Goal: Task Accomplishment & Management: Manage account settings

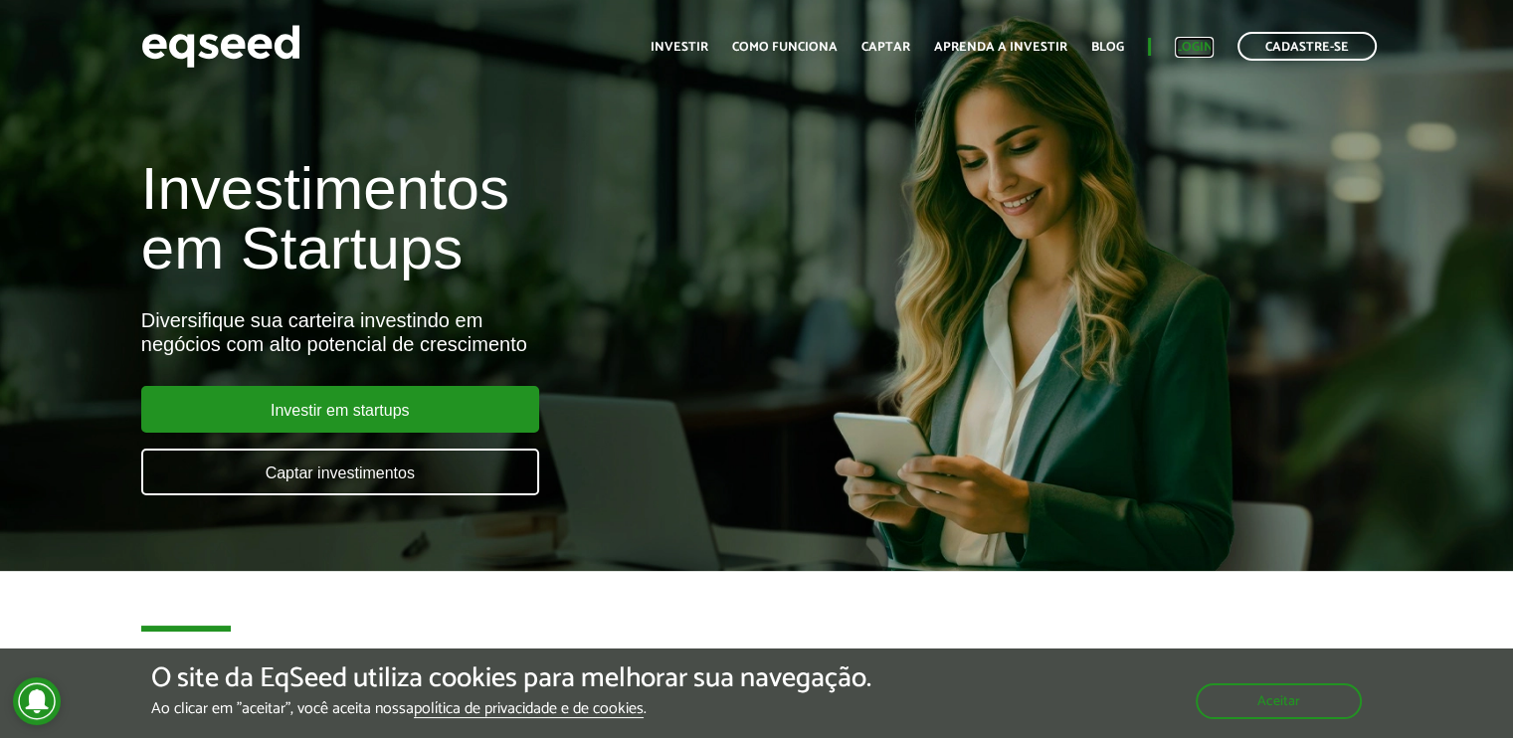
click at [1198, 43] on link "Login" at bounding box center [1193, 47] width 39 height 13
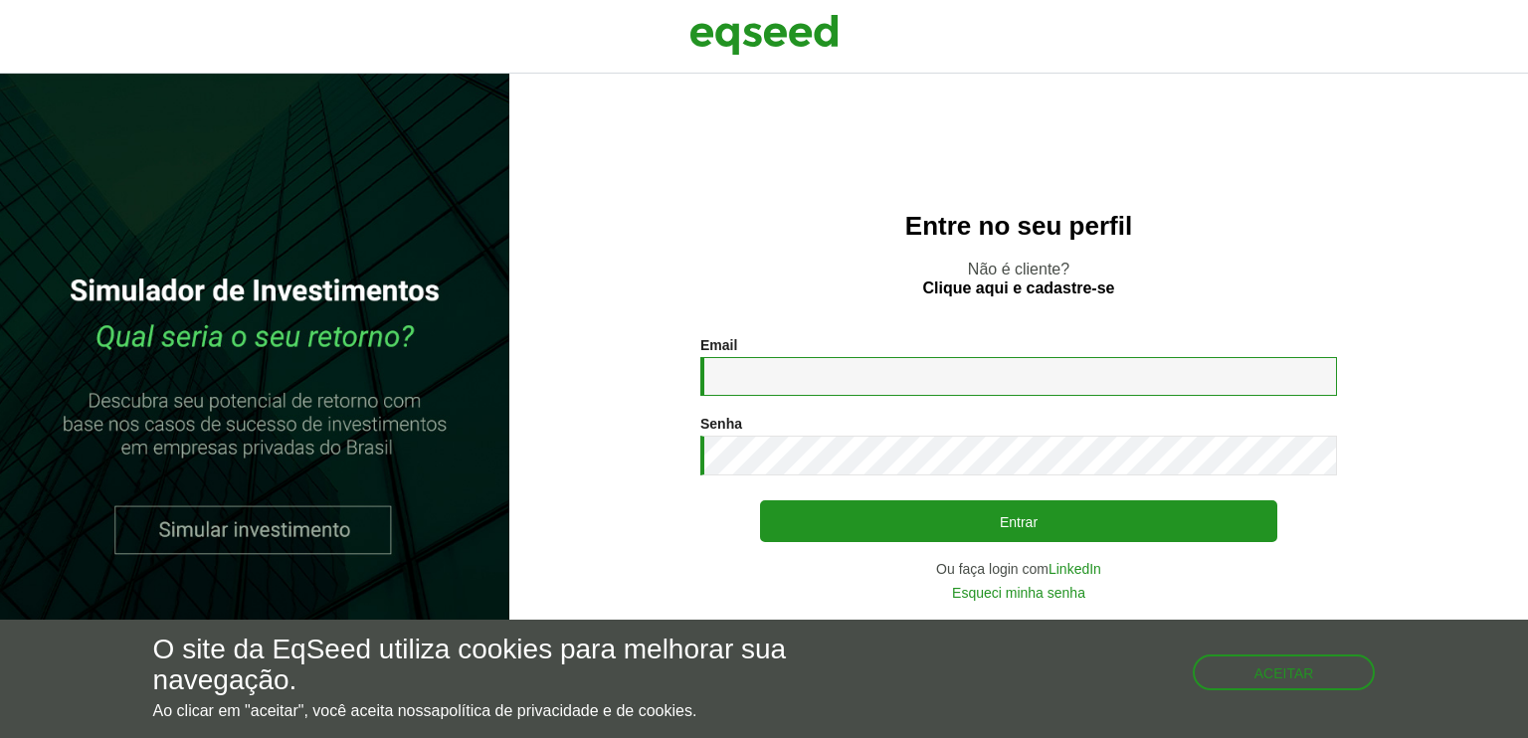
click at [780, 378] on input "Email *" at bounding box center [1018, 376] width 636 height 39
type input "**********"
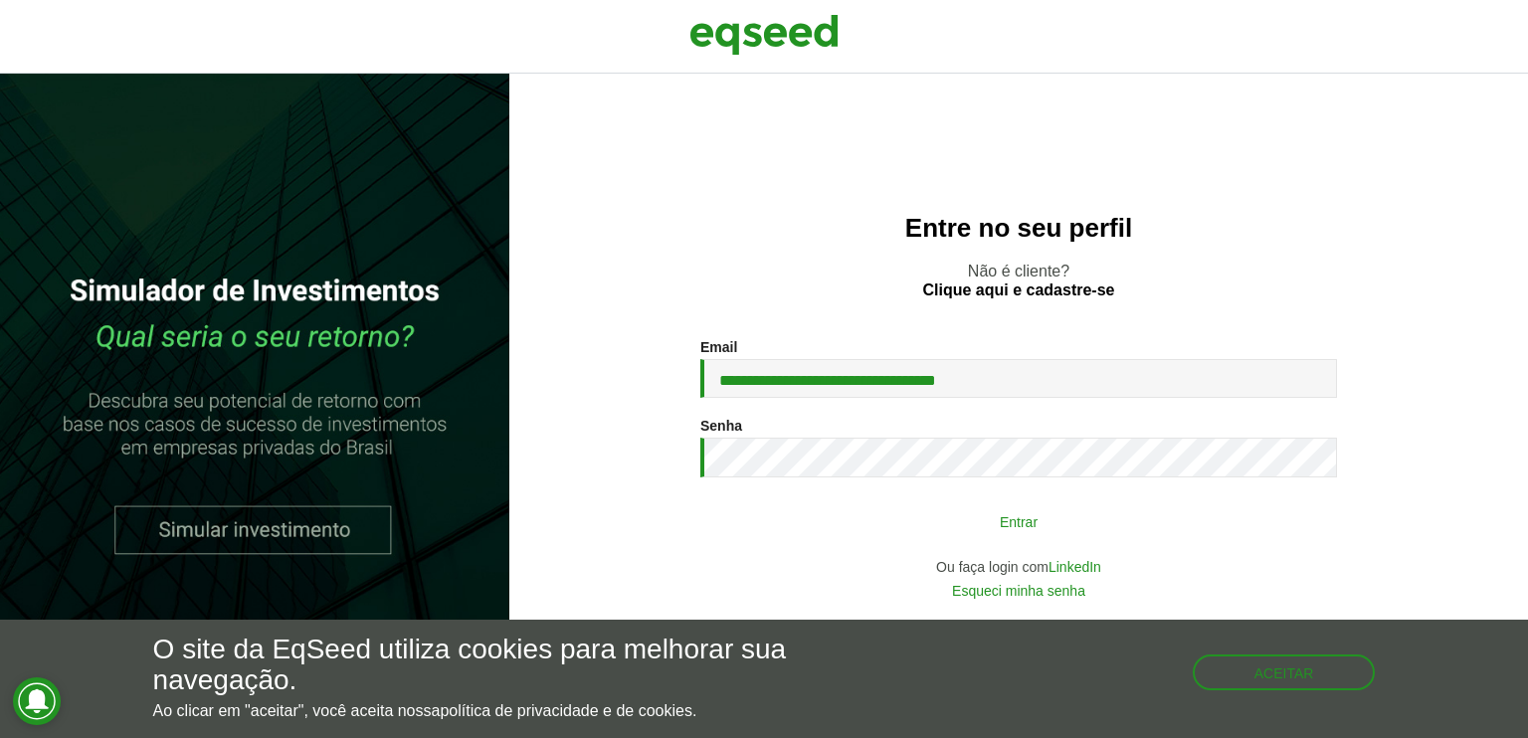
click at [836, 526] on button "Entrar" at bounding box center [1018, 521] width 517 height 38
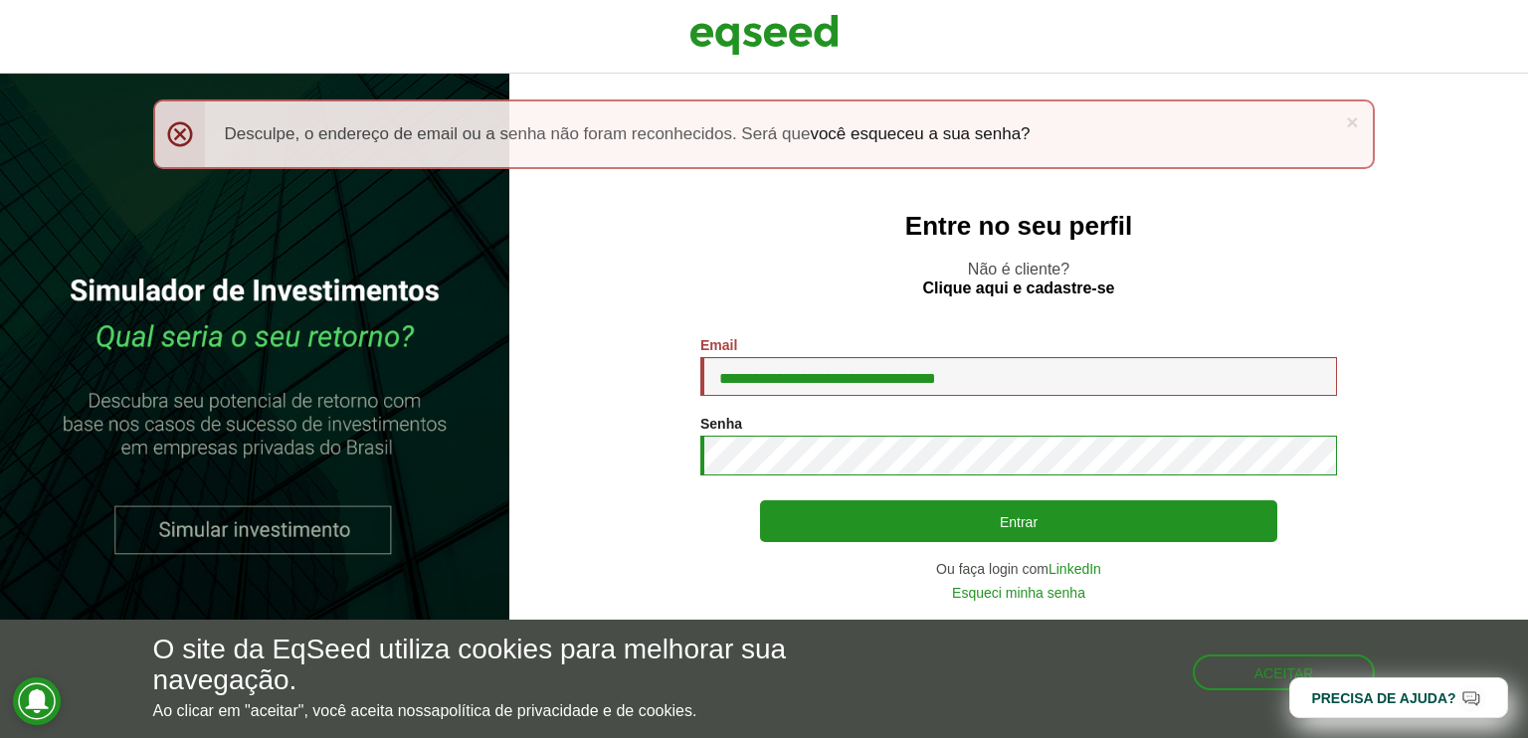
click at [760, 500] on button "Entrar" at bounding box center [1018, 521] width 517 height 42
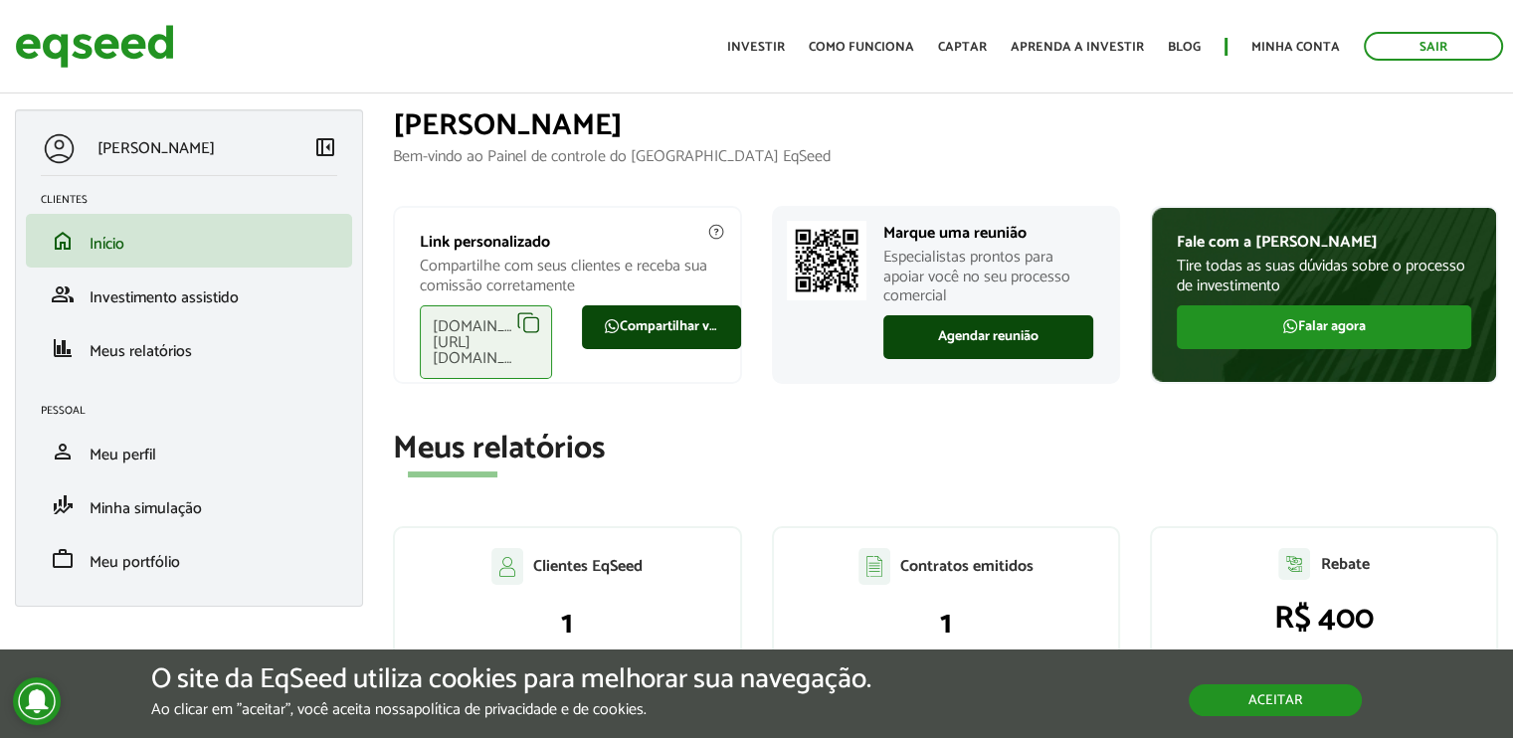
click at [1271, 691] on button "Aceitar" at bounding box center [1274, 700] width 173 height 32
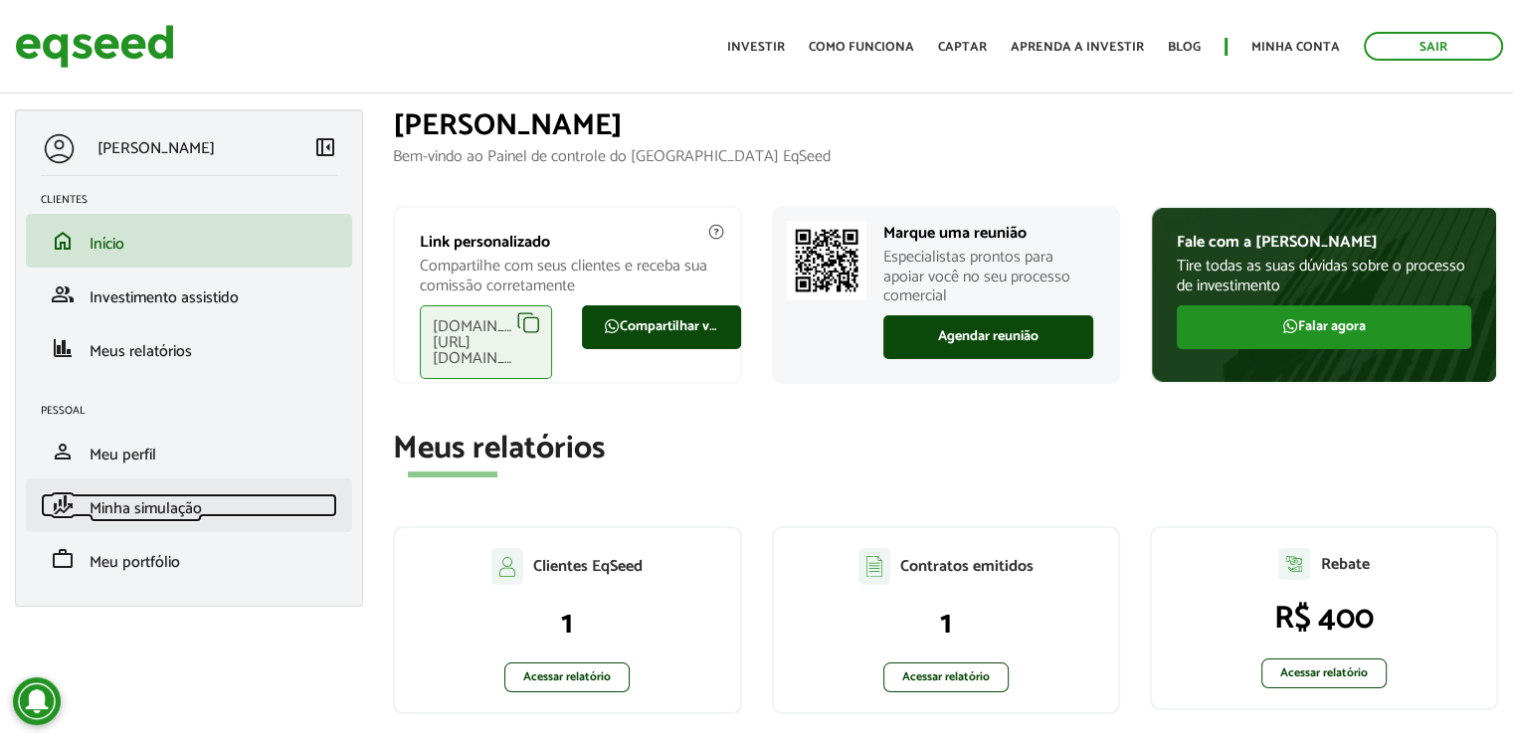
click at [92, 510] on span "Minha simulação" at bounding box center [146, 508] width 112 height 27
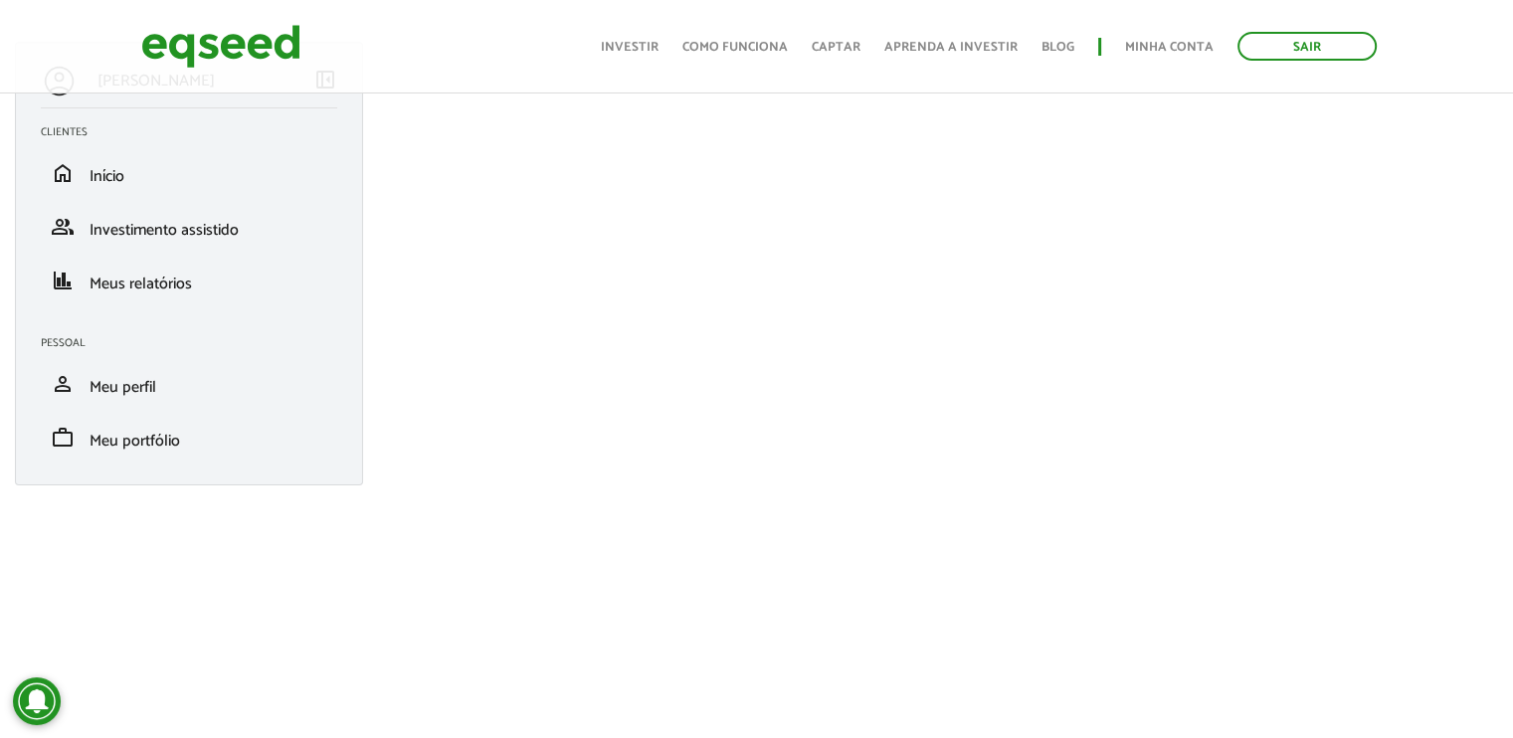
scroll to position [32, 0]
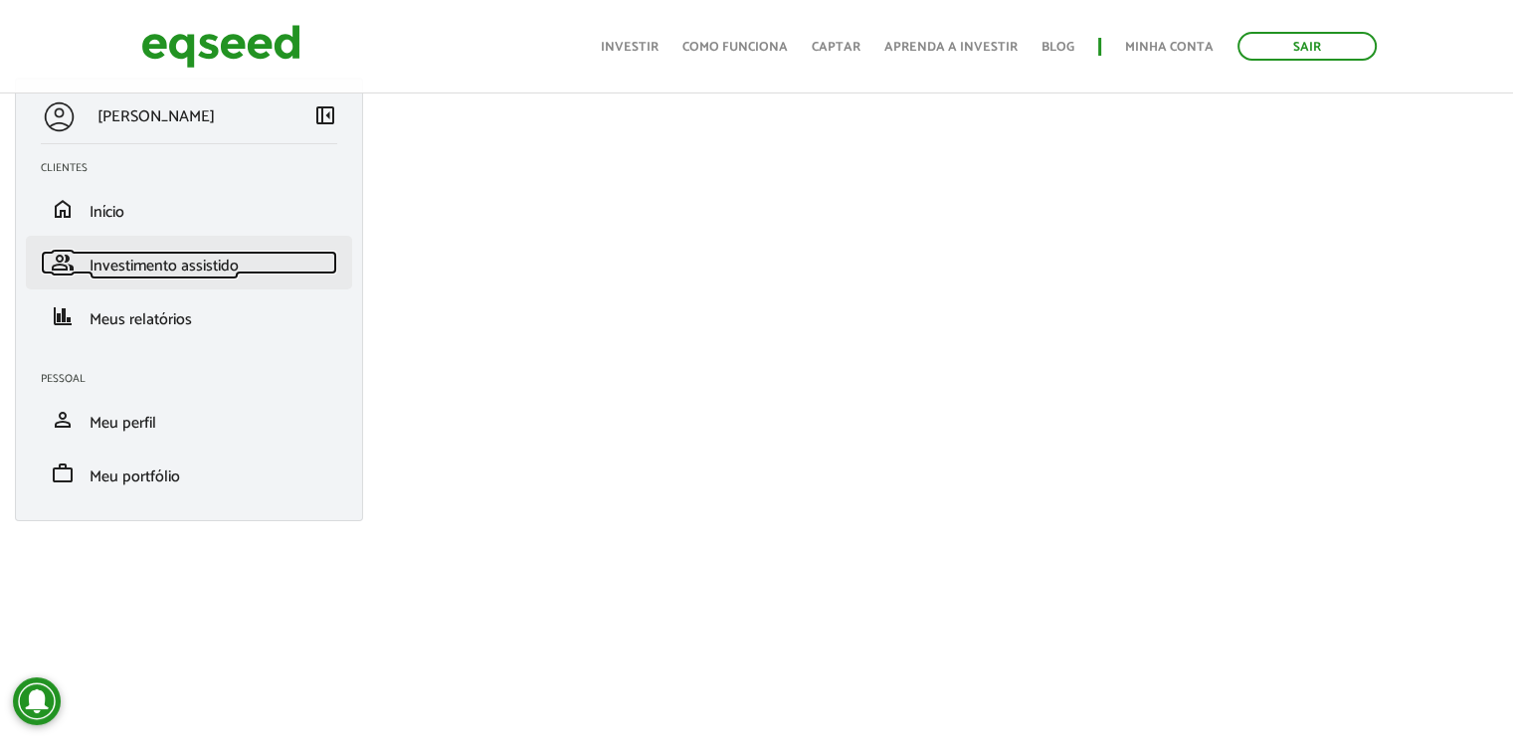
click at [199, 271] on span "Investimento assistido" at bounding box center [164, 266] width 149 height 27
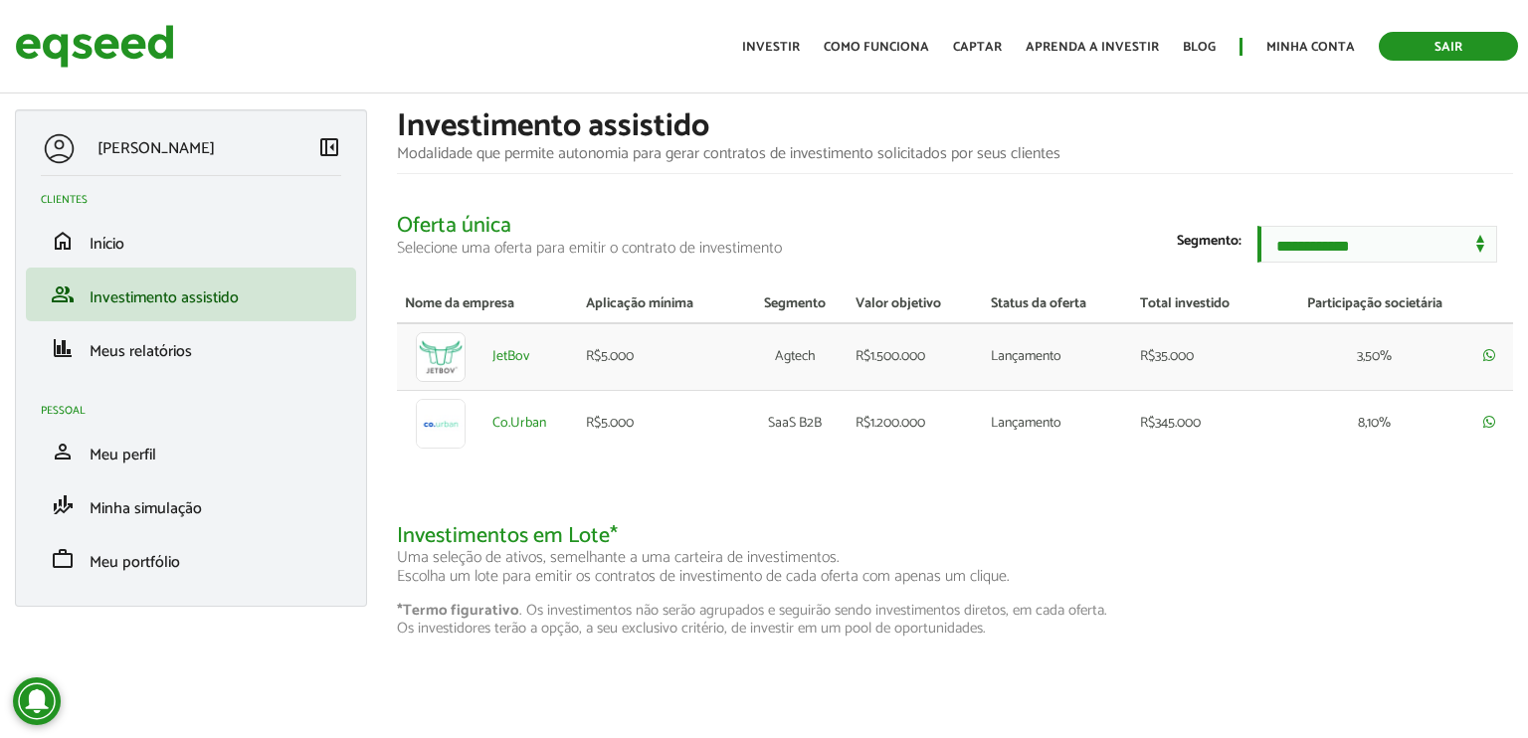
click at [1460, 45] on link "Sair" at bounding box center [1447, 46] width 139 height 29
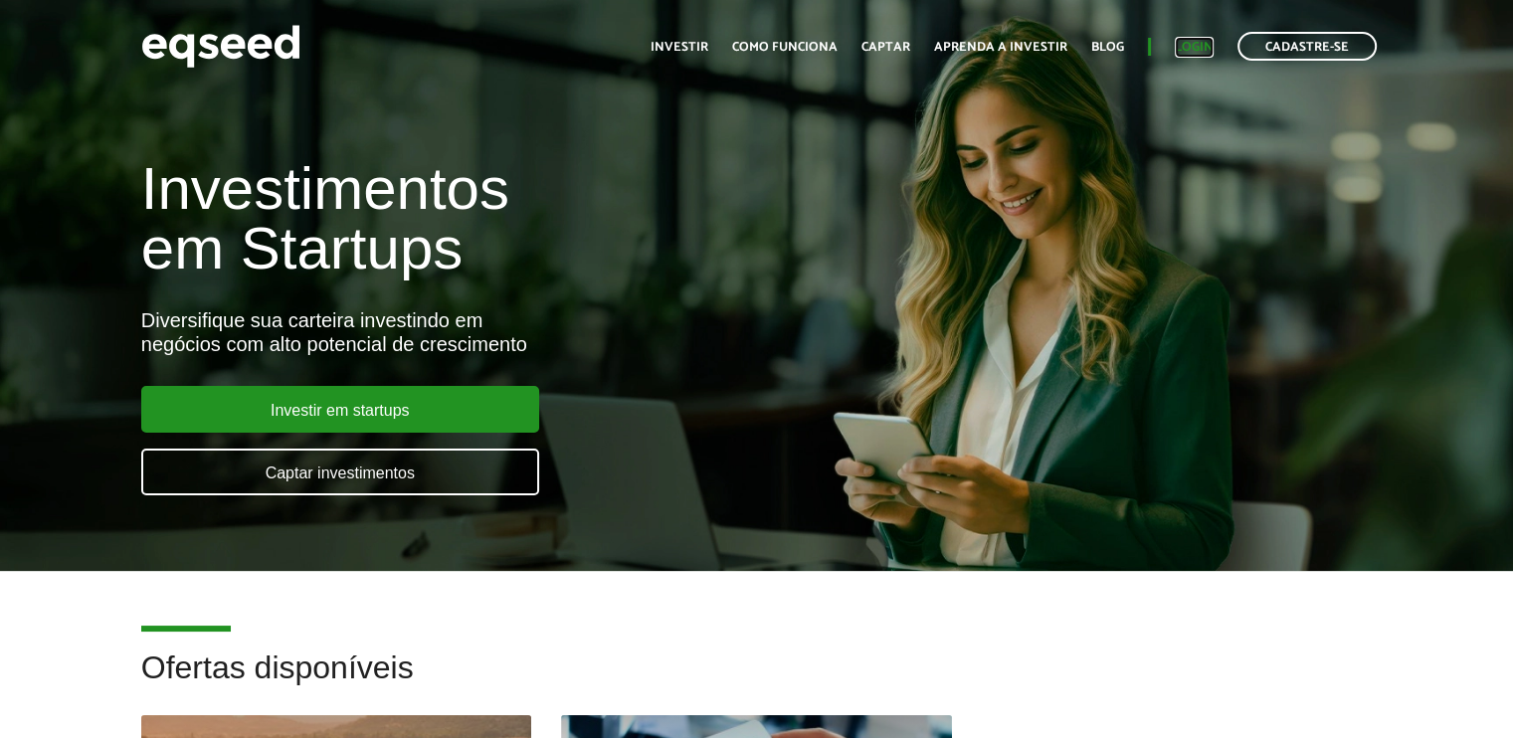
drag, startPoint x: 0, startPoint y: 0, endPoint x: 1202, endPoint y: 38, distance: 1202.9
click at [1202, 41] on link "Login" at bounding box center [1193, 47] width 39 height 13
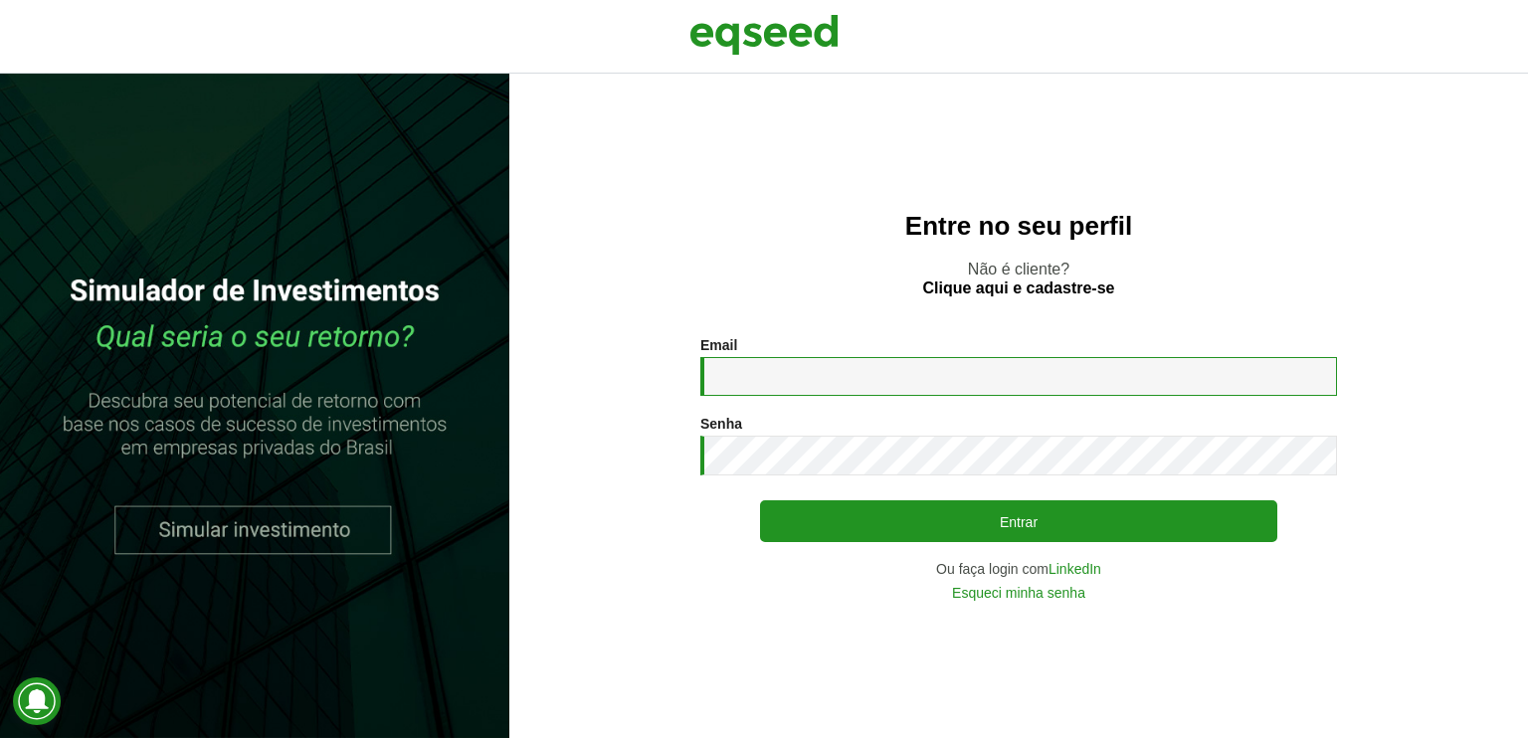
click at [772, 380] on input "Email *" at bounding box center [1018, 376] width 636 height 39
type input "**********"
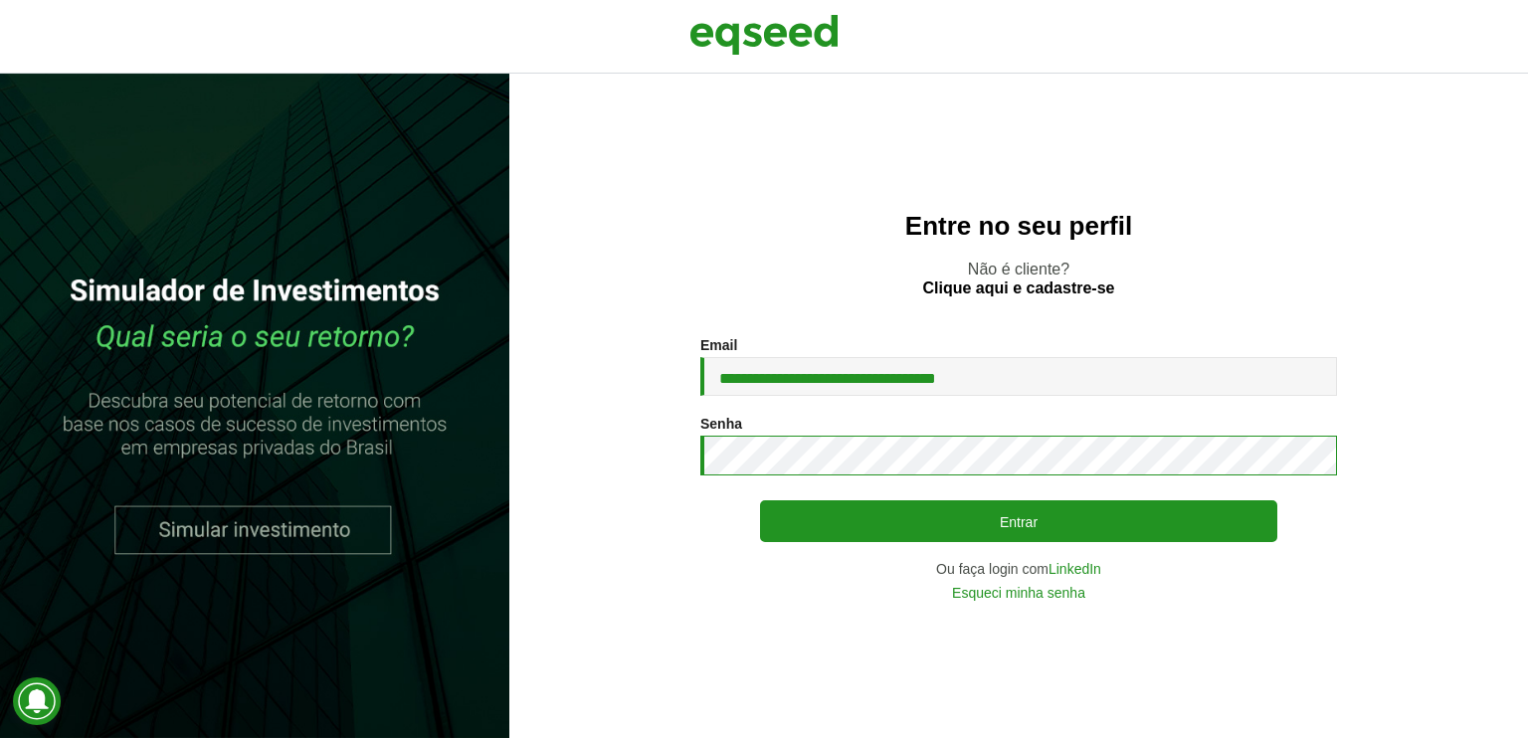
click at [760, 500] on button "Entrar" at bounding box center [1018, 521] width 517 height 42
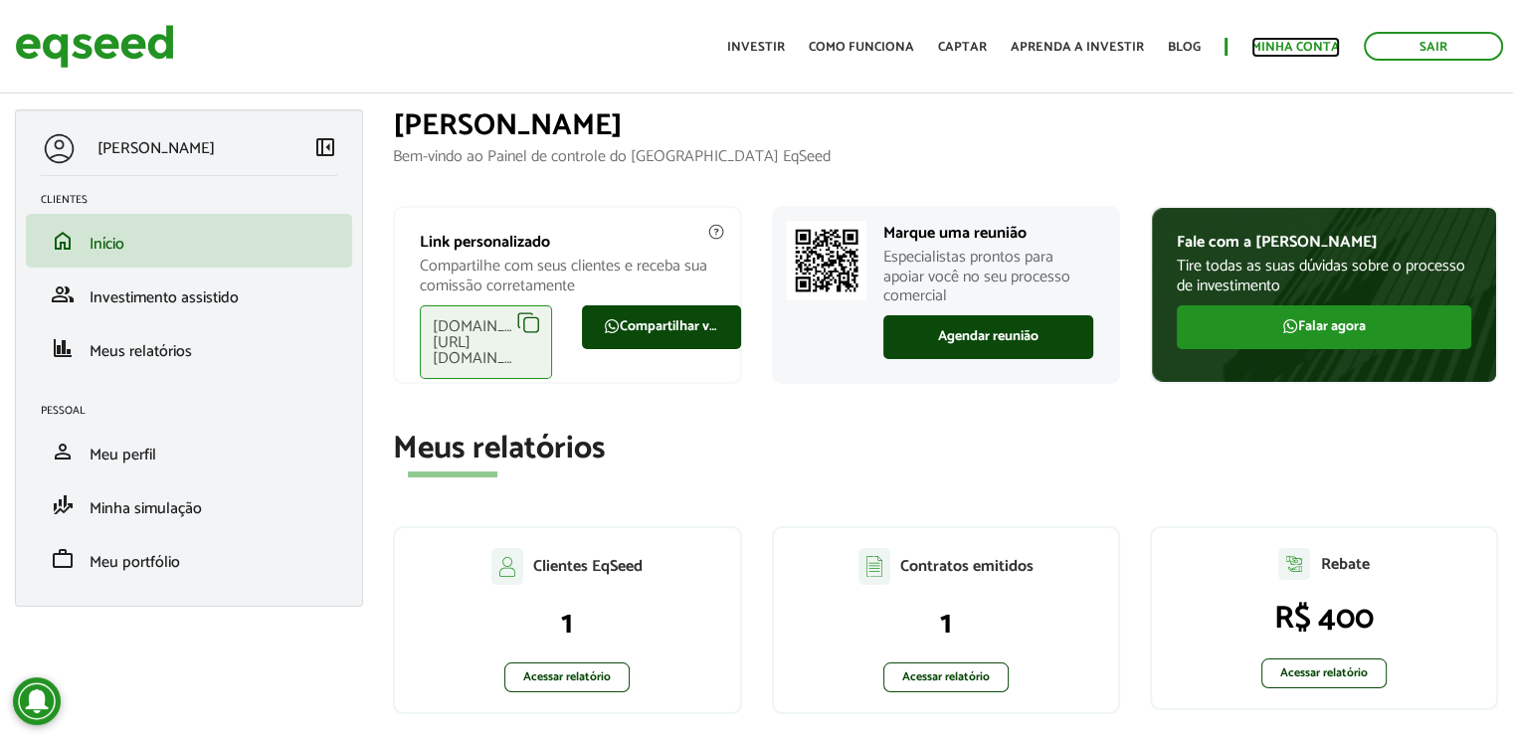
click at [1315, 42] on link "Minha conta" at bounding box center [1295, 47] width 89 height 13
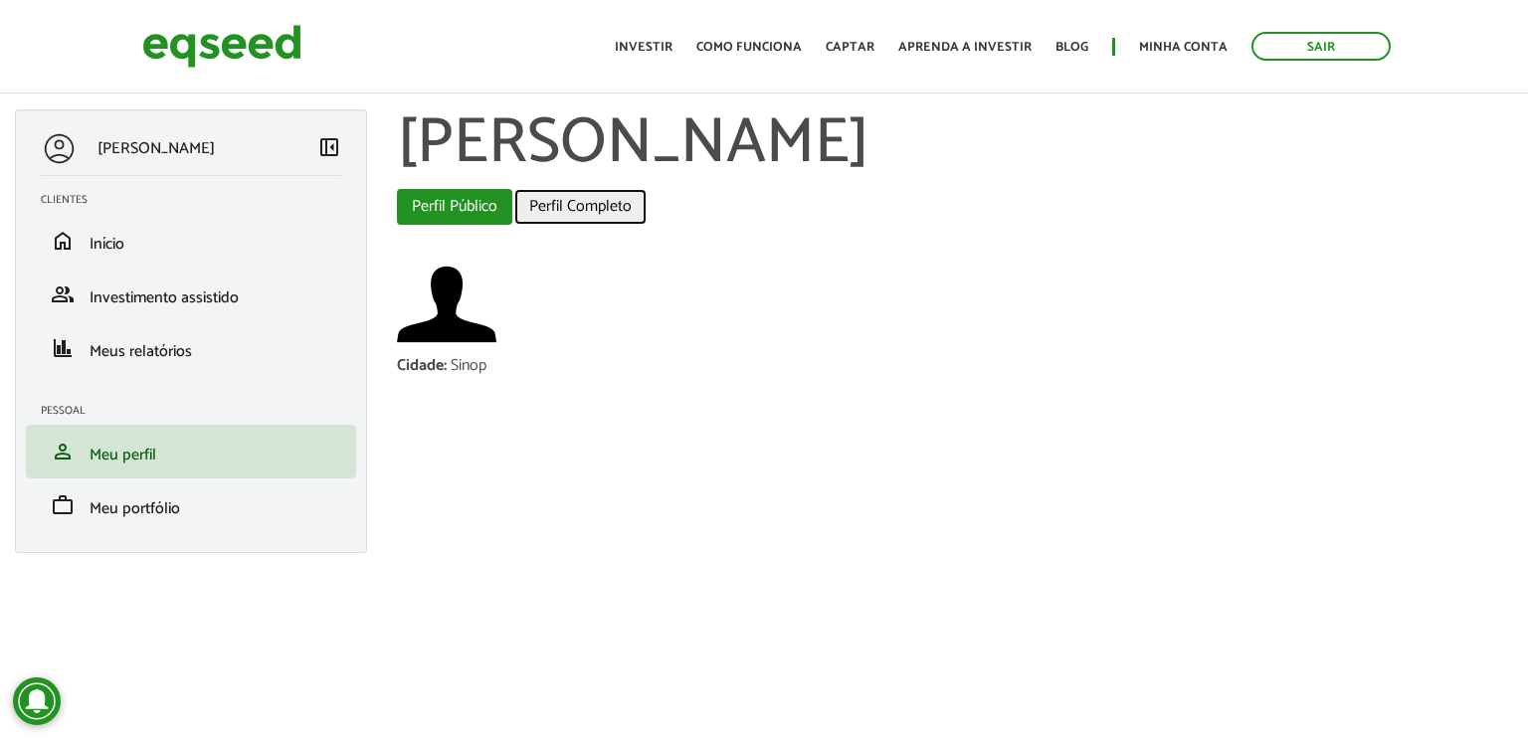
click at [597, 223] on link "Perfil Completo" at bounding box center [580, 207] width 132 height 36
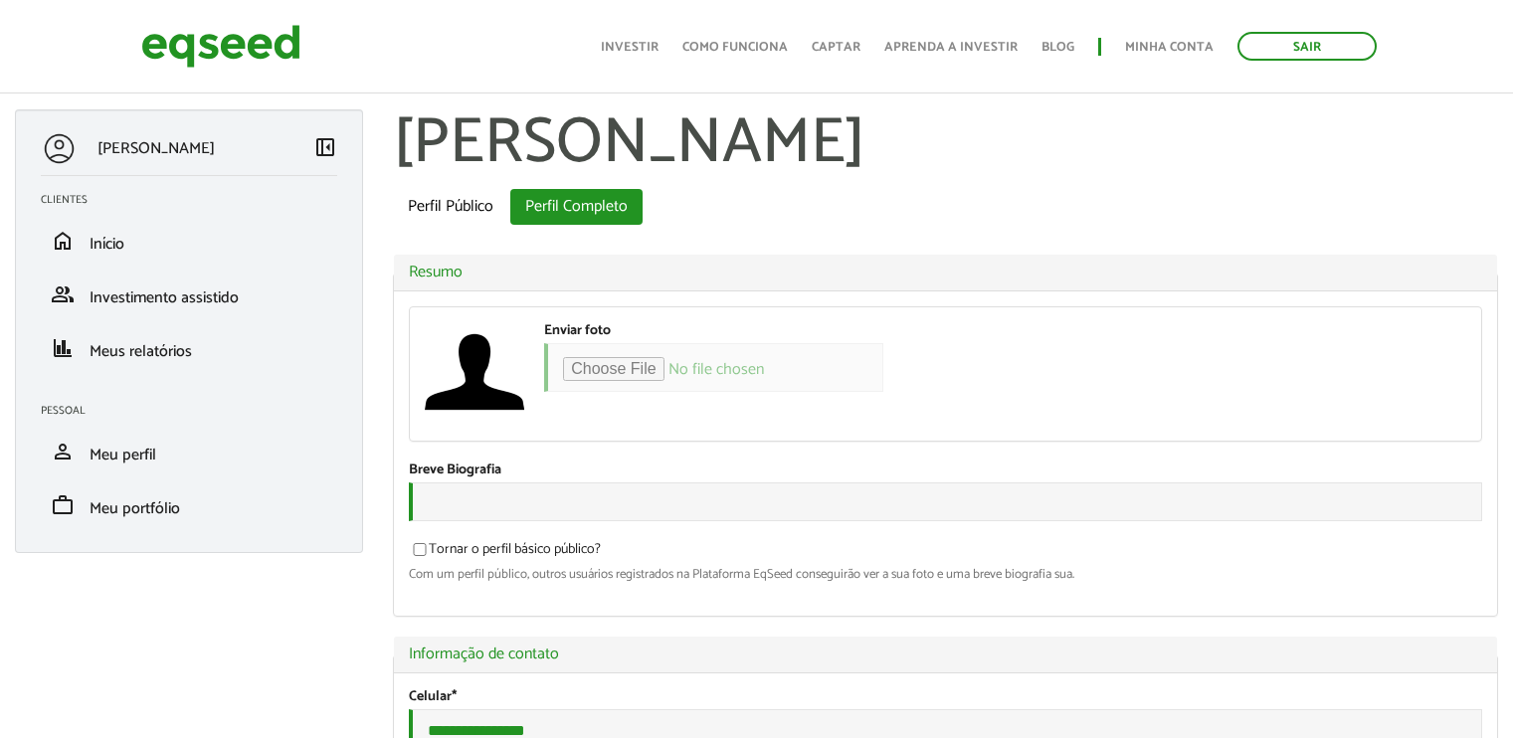
select select "***"
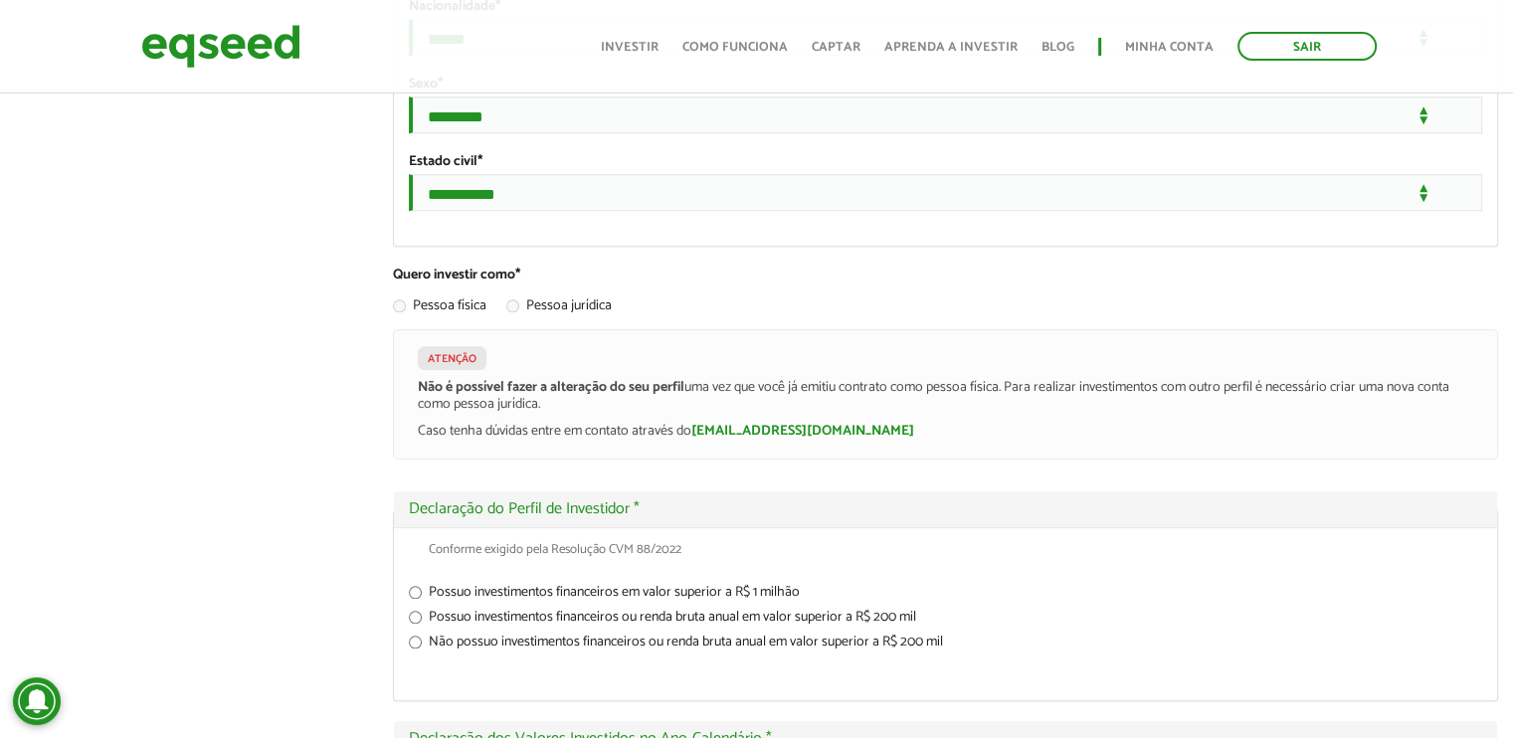
scroll to position [1989, 0]
click at [1291, 47] on link "Sair" at bounding box center [1306, 46] width 139 height 29
